Goal: Check status: Check status

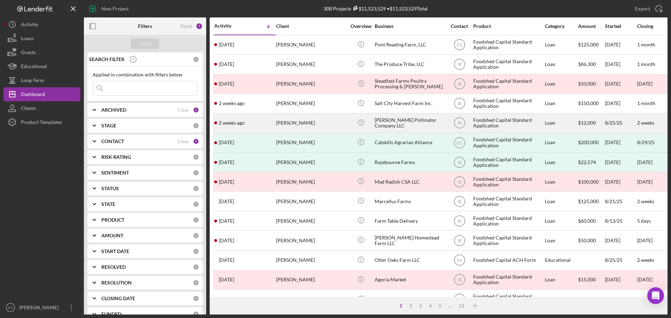
click at [301, 125] on div "[PERSON_NAME]" at bounding box center [311, 123] width 70 height 19
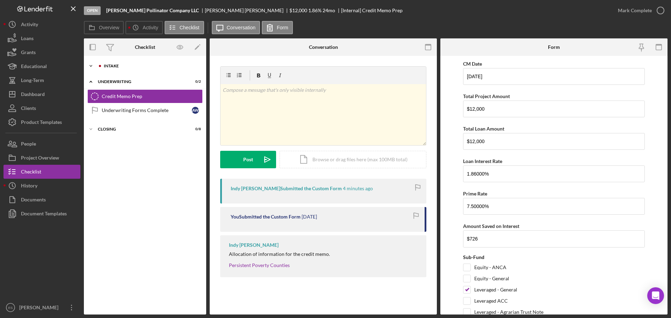
click at [118, 68] on div "Icon/Expander Intake 17 / 19" at bounding box center [145, 66] width 122 height 14
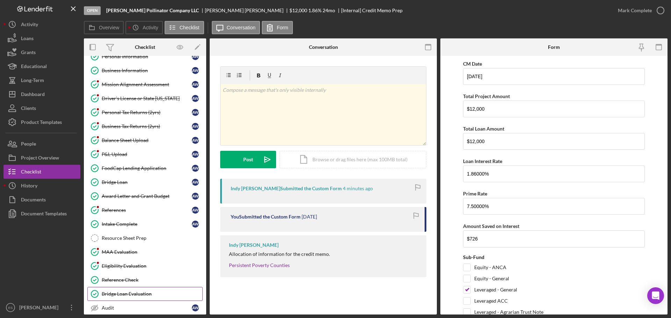
scroll to position [35, 0]
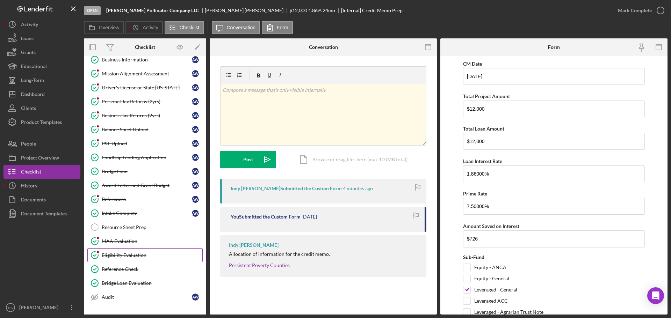
click at [134, 255] on div "Eligibility Evaluation" at bounding box center [152, 256] width 101 height 6
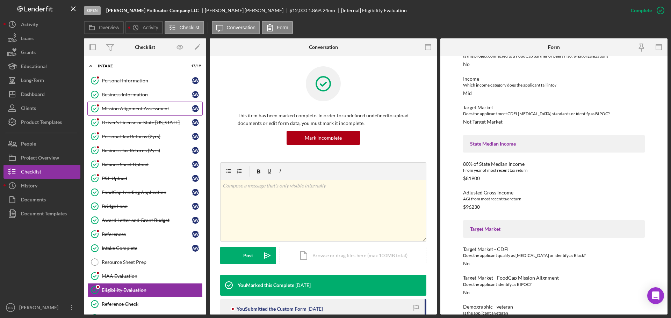
click at [138, 111] on div "Mission Alignment Assessment" at bounding box center [147, 109] width 90 height 6
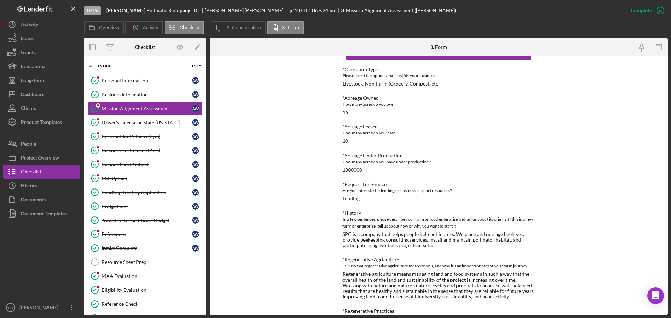
scroll to position [35, 0]
